Goal: Task Accomplishment & Management: Use online tool/utility

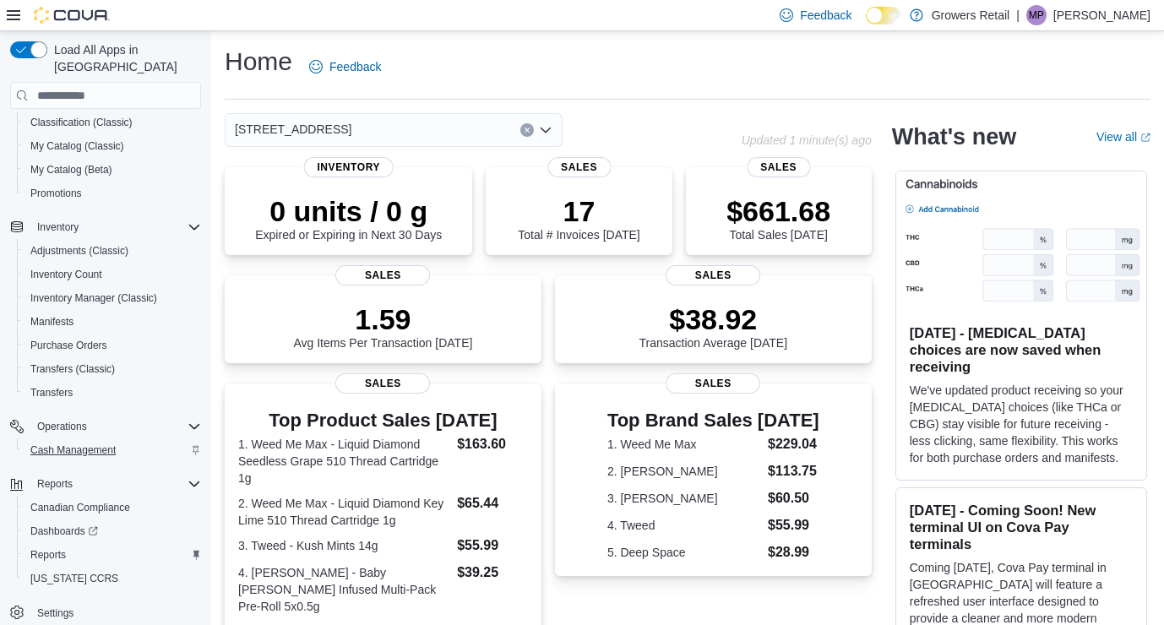
scroll to position [209, 0]
click at [66, 386] on span "Transfers" at bounding box center [51, 393] width 42 height 14
